Goal: Ask a question

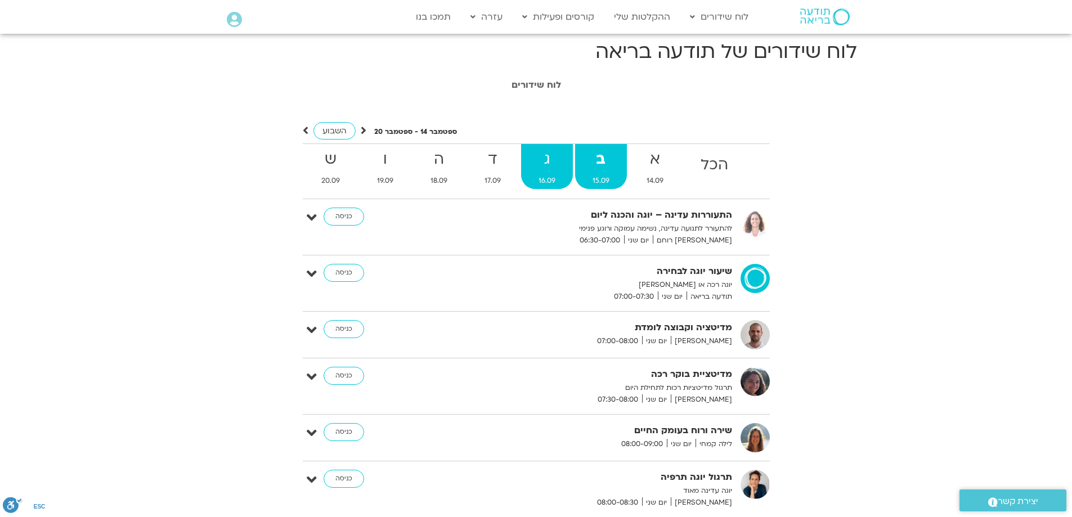
click at [547, 159] on strong "ג" at bounding box center [547, 159] width 52 height 25
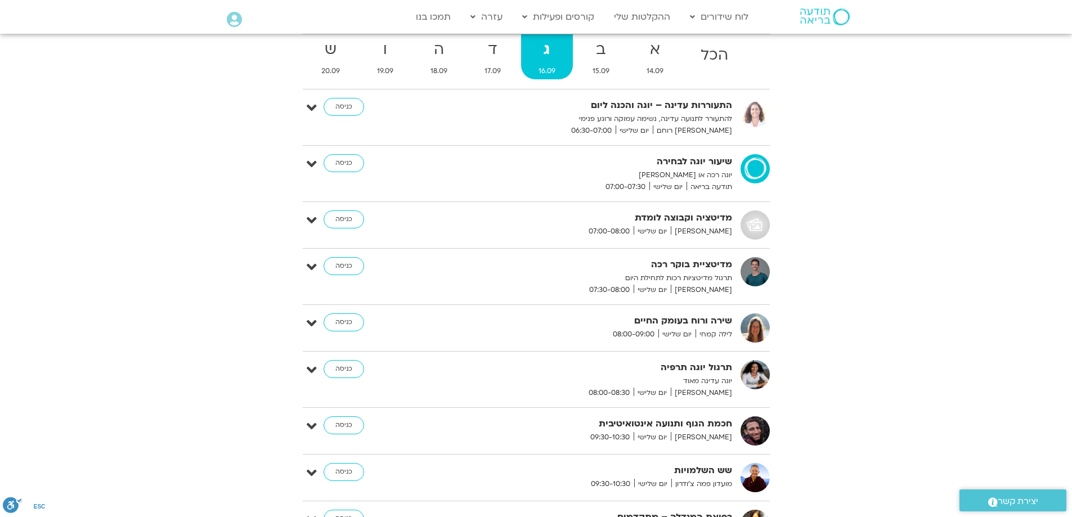
scroll to position [113, 0]
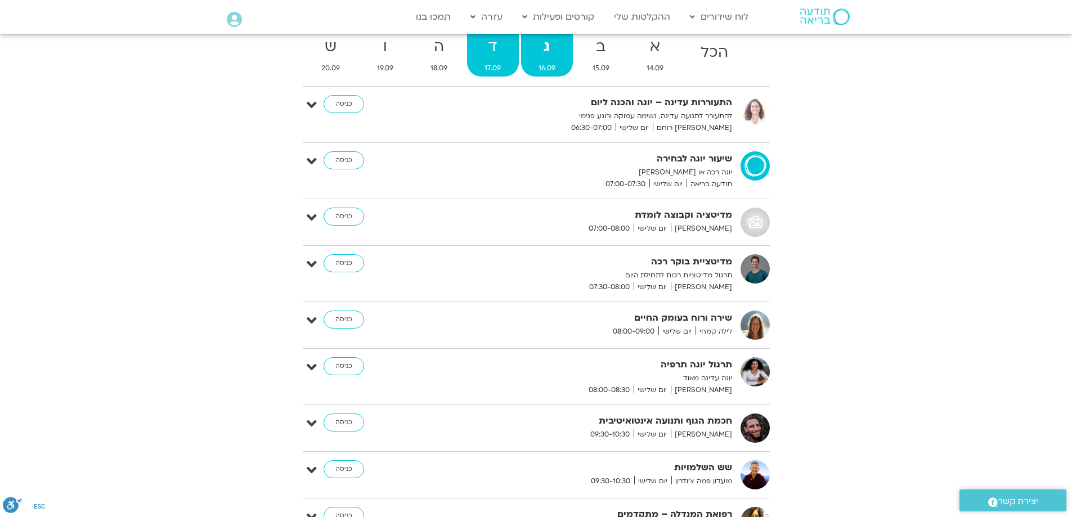
click at [494, 48] on strong "ד" at bounding box center [492, 46] width 51 height 25
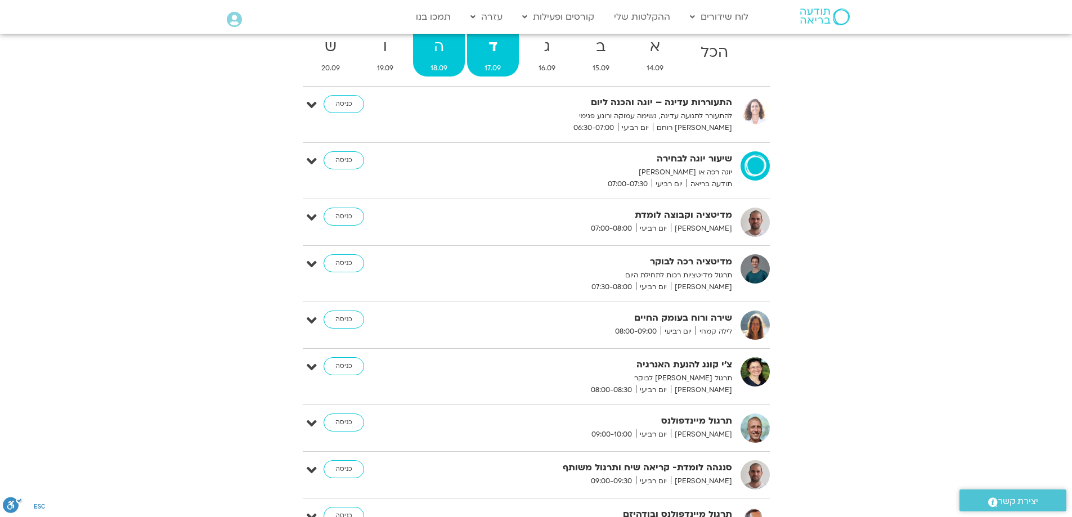
click at [444, 48] on strong "ה" at bounding box center [439, 46] width 52 height 25
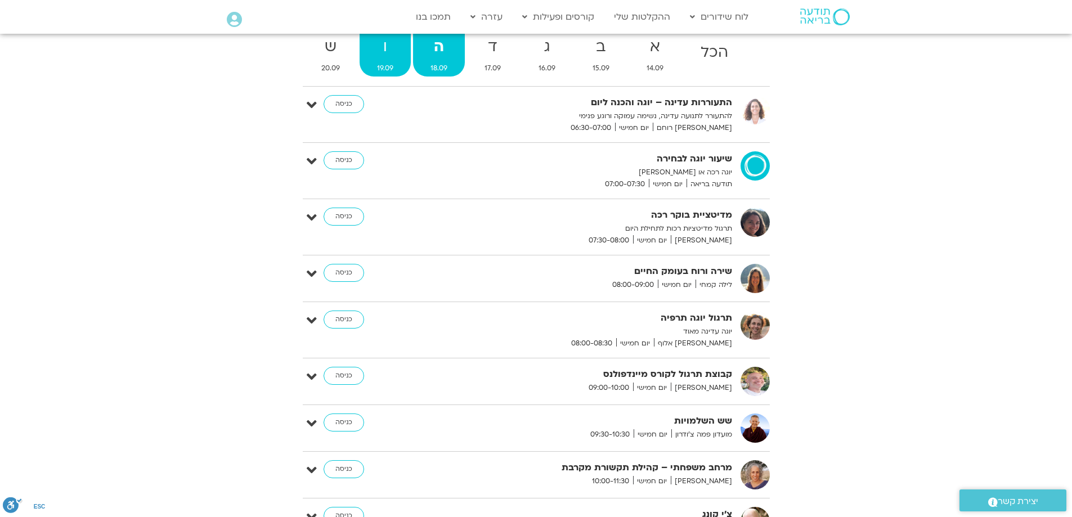
click at [388, 46] on strong "ו" at bounding box center [385, 46] width 51 height 25
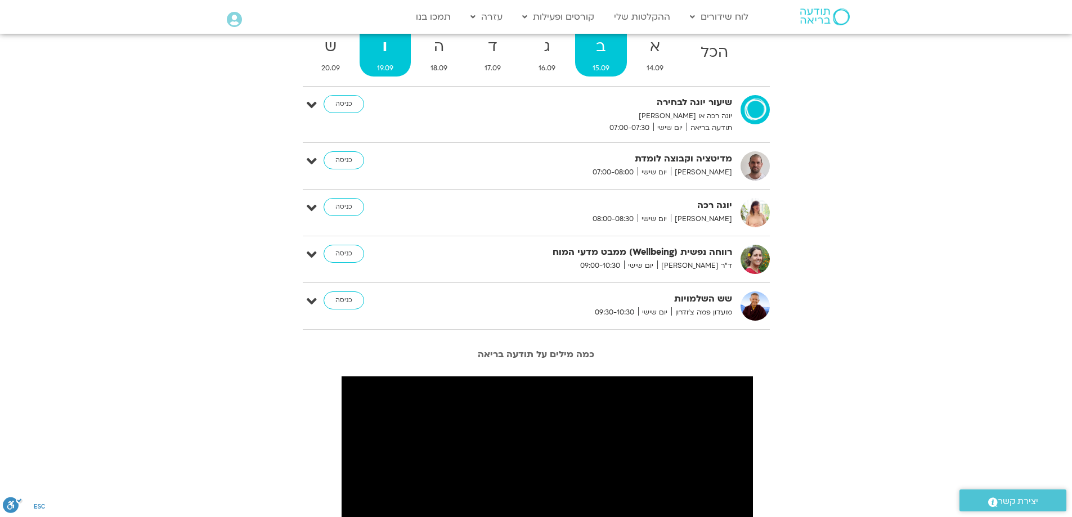
click at [597, 50] on strong "ב" at bounding box center [601, 46] width 52 height 25
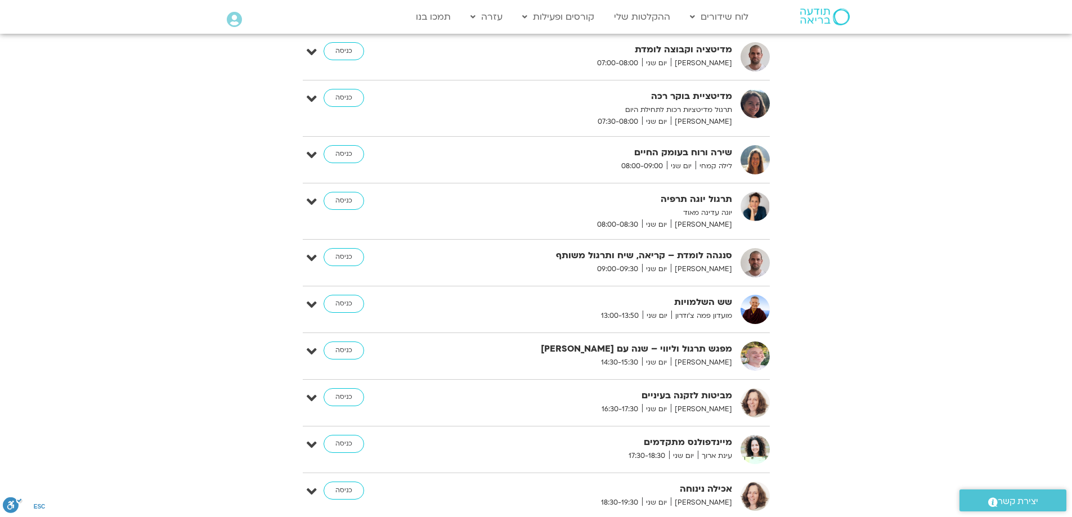
scroll to position [225, 0]
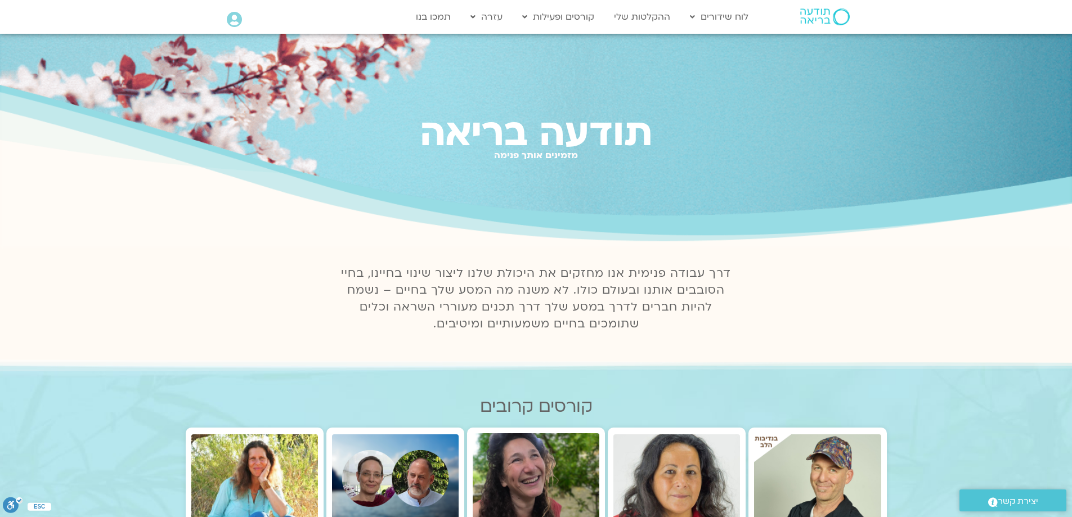
click at [231, 19] on icon at bounding box center [234, 20] width 15 height 16
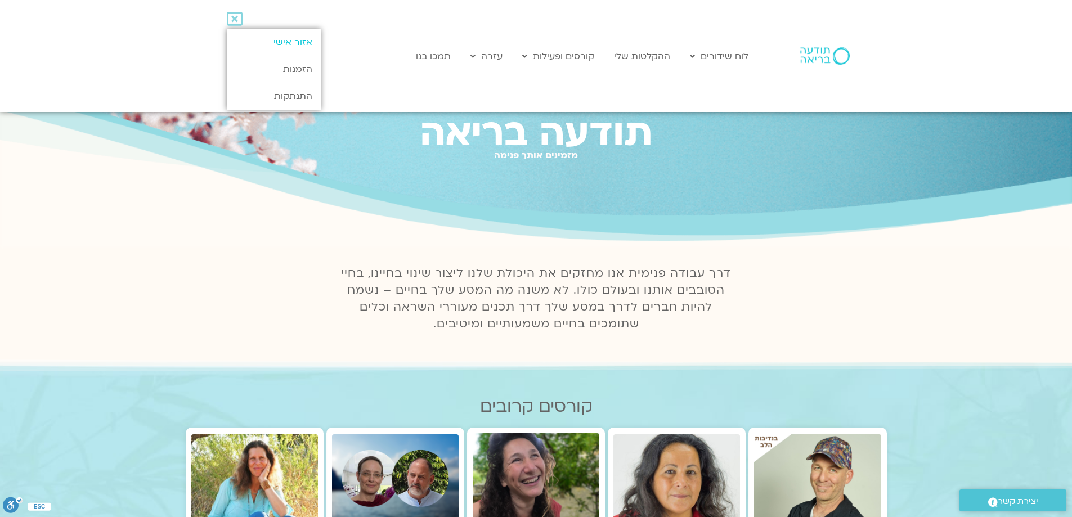
click at [294, 42] on link "אזור אישי" at bounding box center [274, 42] width 94 height 27
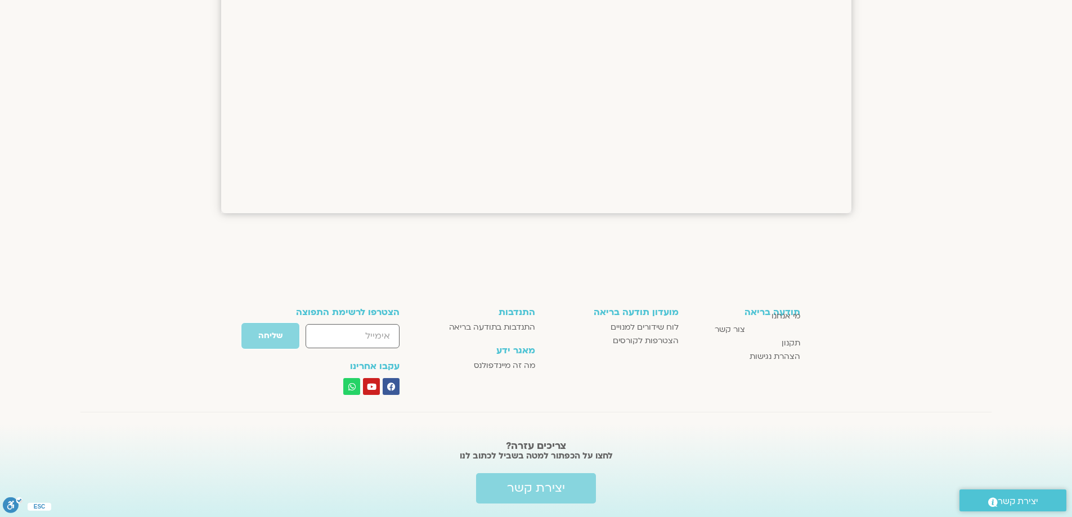
scroll to position [1628, 0]
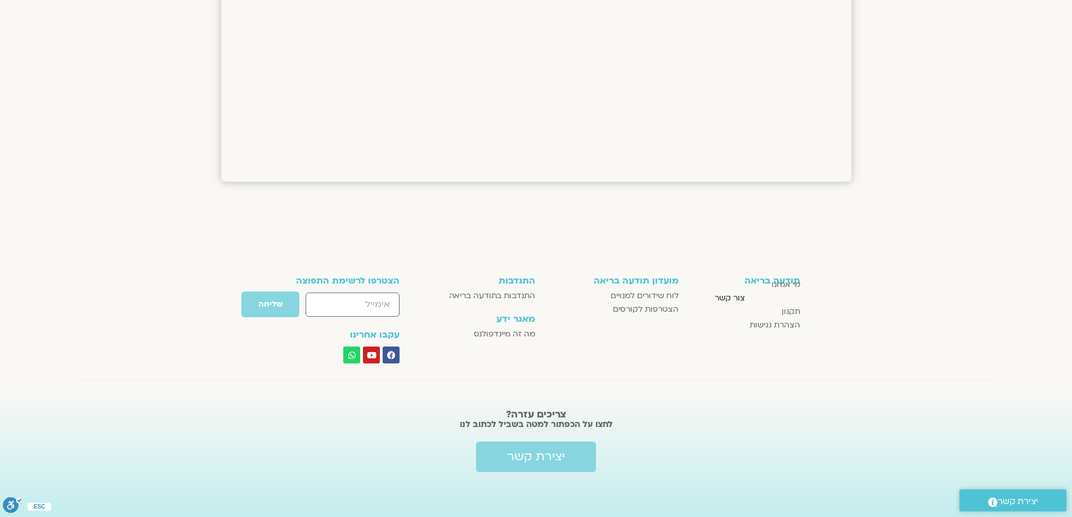
click at [731, 299] on span "צור קשר" at bounding box center [730, 298] width 30 height 14
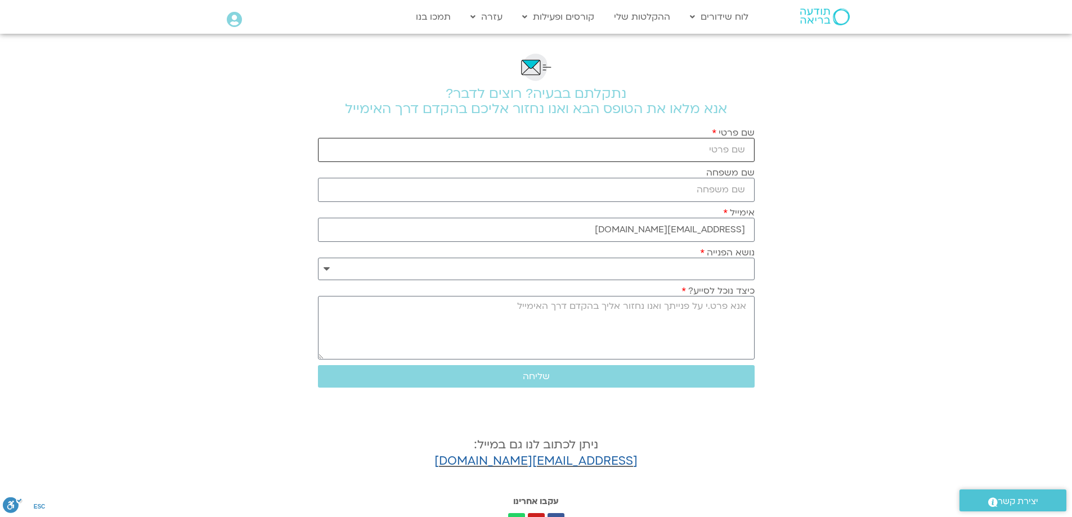
click at [659, 150] on input "שם פרטי" at bounding box center [536, 150] width 437 height 24
type input "לילית"
type input "ברקני"
click at [324, 269] on select "**********" at bounding box center [536, 269] width 437 height 23
select select "**********"
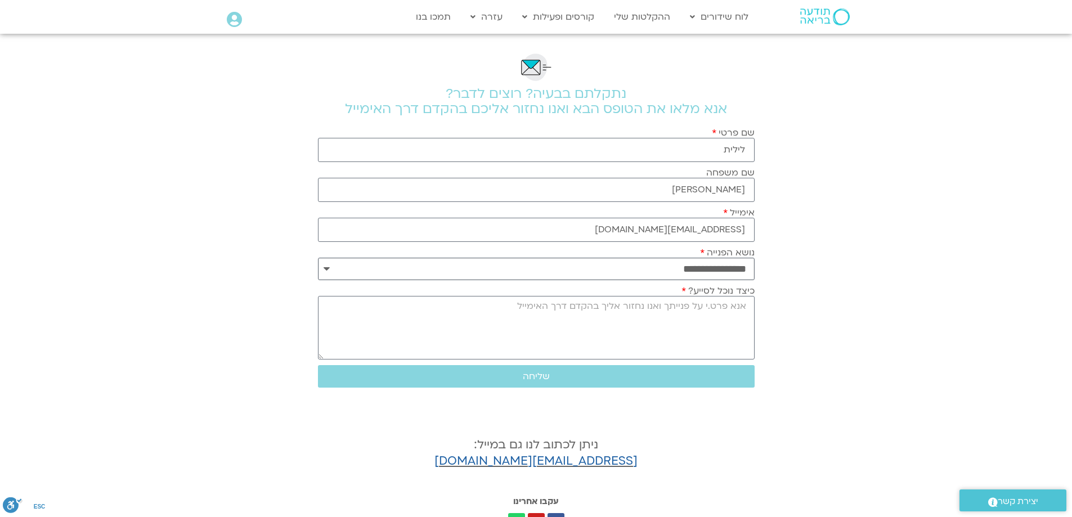
click at [318, 258] on select "**********" at bounding box center [536, 269] width 437 height 23
click at [725, 313] on textarea "כיצד נוכל לסייע?" at bounding box center [536, 328] width 437 height 64
type textarea "ב"
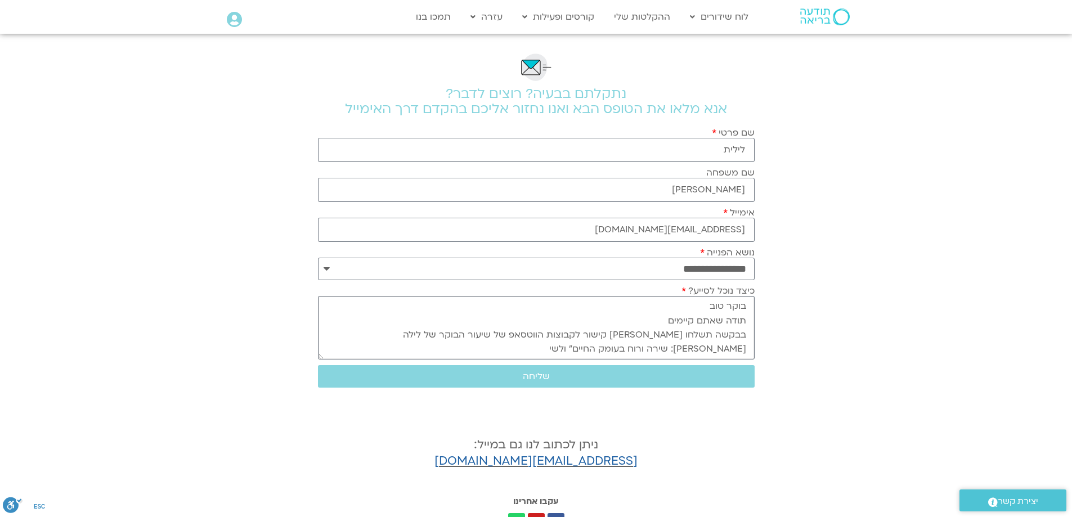
click at [560, 331] on textarea "בוקר טוב תודה שאתם קיימים בבקשה תשלחו לי קישור לקבוצות הווטסאפ של שיעור הבוקר ש…" at bounding box center [536, 328] width 437 height 64
click at [509, 348] on textarea "בוקר טוב תודה שאתם קיימים בבקשה תשלחו לי קישור לקבוצות הווטסאפ של : שיעור הבוקר…" at bounding box center [536, 328] width 437 height 64
type textarea "בוקר טוב תודה שאתם קיימים בבקשה תשלחו לי קישור לקבוצות הווטסאפ של : שיעור הבוקר…"
click at [533, 378] on span "שליחה" at bounding box center [536, 376] width 27 height 10
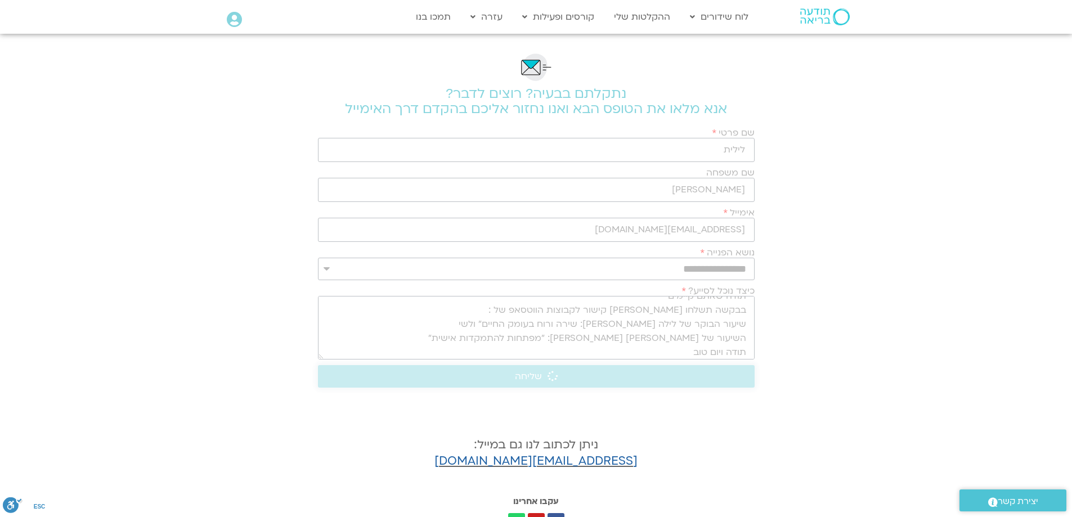
scroll to position [0, 0]
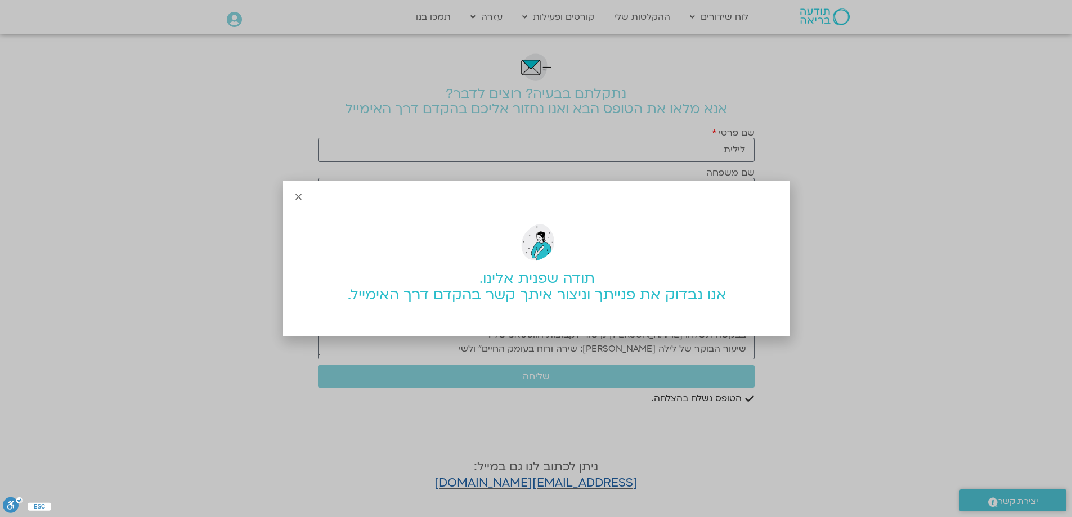
click at [297, 198] on icon "Close" at bounding box center [298, 196] width 8 height 8
